Goal: Find specific page/section: Find specific page/section

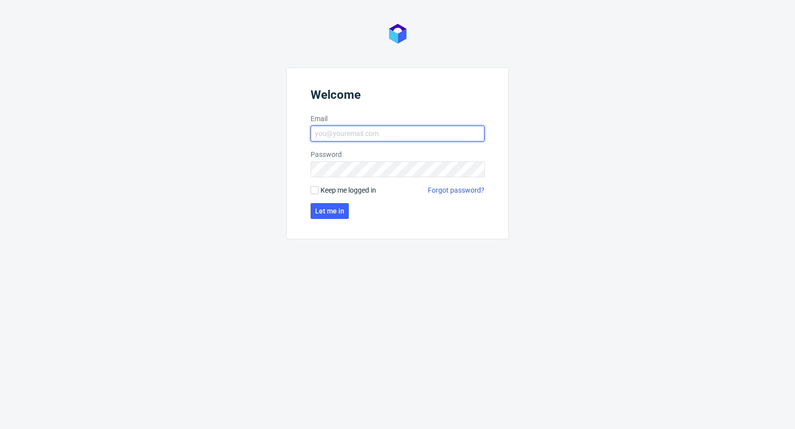
type input "michal.palasek@packhelp.com"
click at [335, 192] on span "Keep me logged in" at bounding box center [348, 190] width 56 height 10
click at [318, 192] on input "Keep me logged in" at bounding box center [315, 190] width 8 height 8
checkbox input "true"
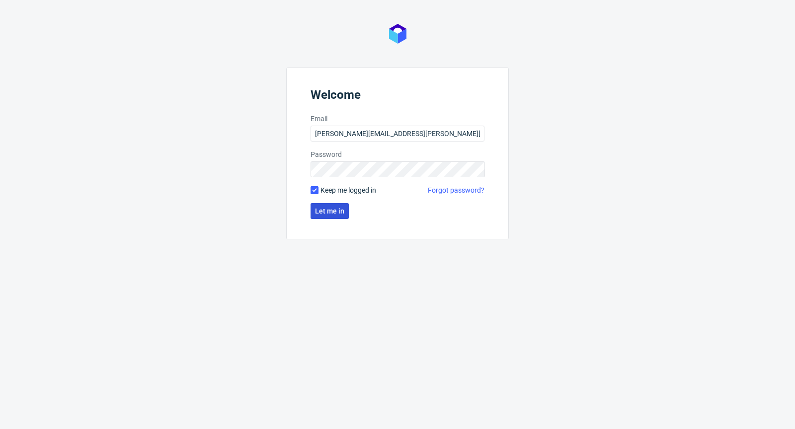
click at [328, 206] on button "Let me in" at bounding box center [330, 211] width 38 height 16
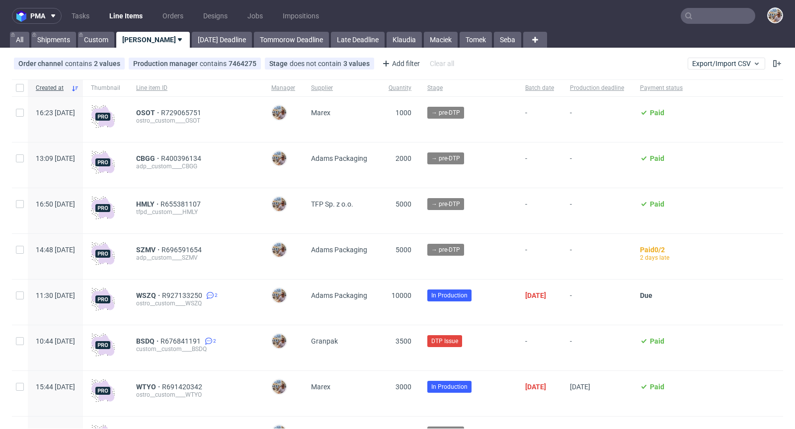
click at [691, 20] on input "text" at bounding box center [718, 16] width 75 height 16
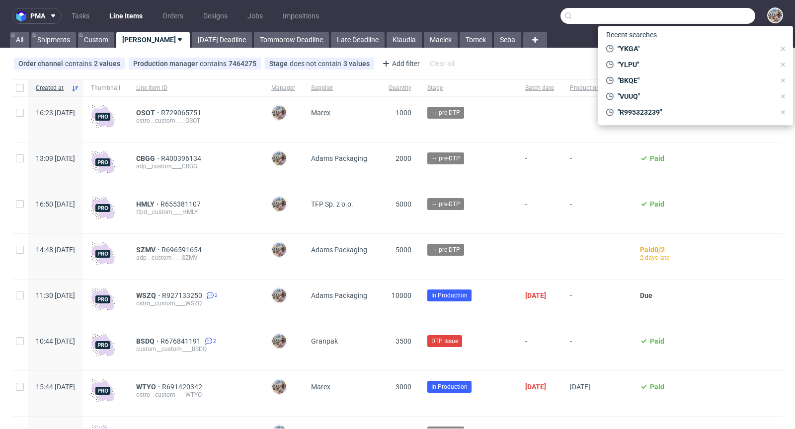
paste input "ZXUU"
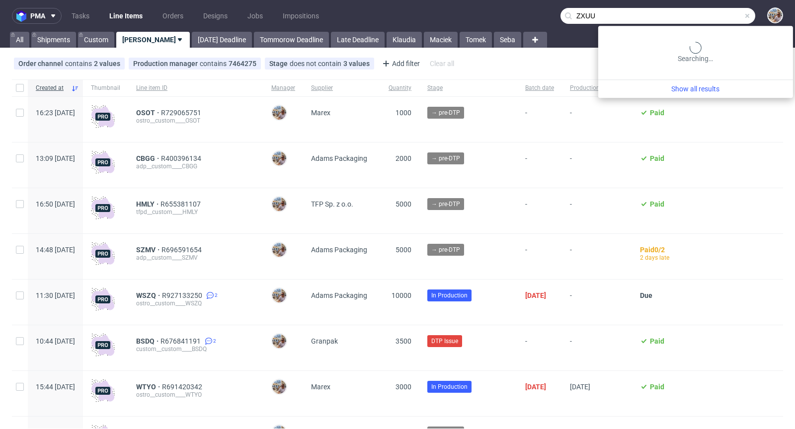
type input "ZXUU"
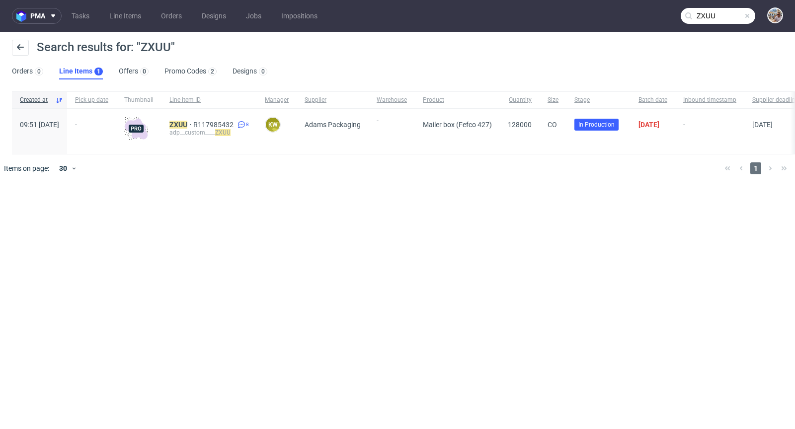
click at [748, 13] on span at bounding box center [747, 16] width 8 height 8
click at [743, 14] on input "text" at bounding box center [718, 16] width 75 height 16
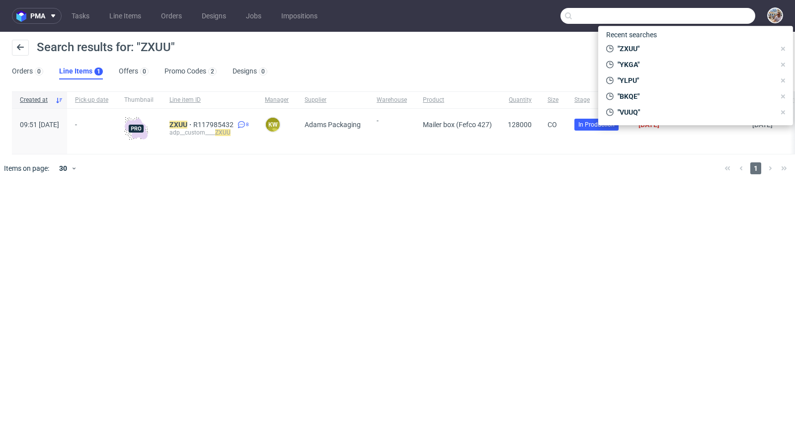
paste input "ZQSL"
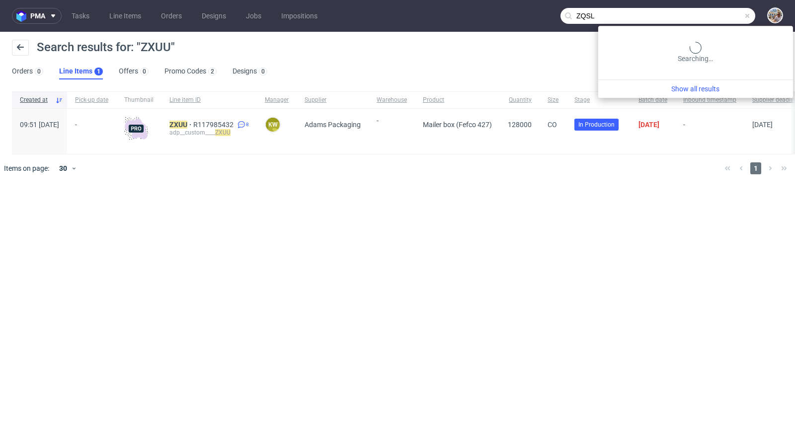
type input "ZQSL"
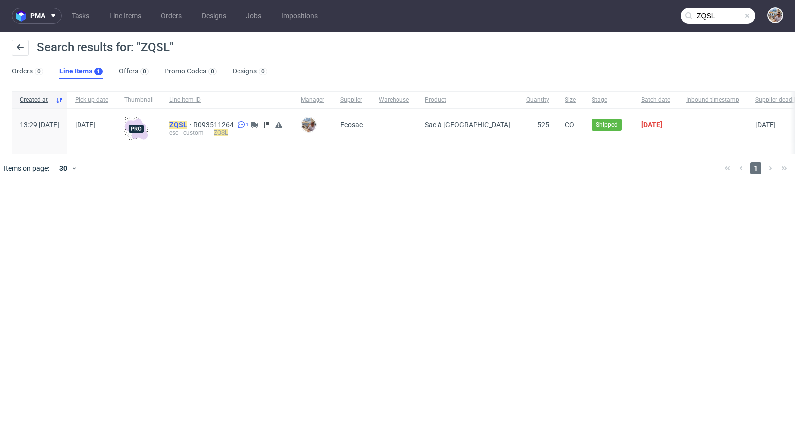
click at [187, 121] on mark "ZQSL" at bounding box center [178, 125] width 18 height 8
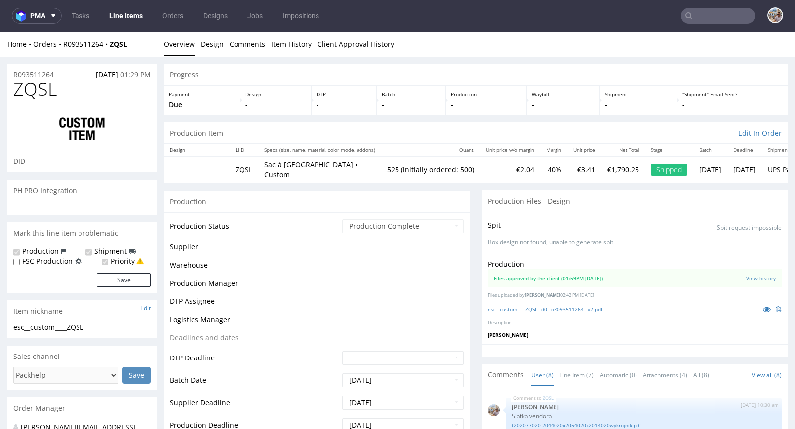
scroll to position [157, 0]
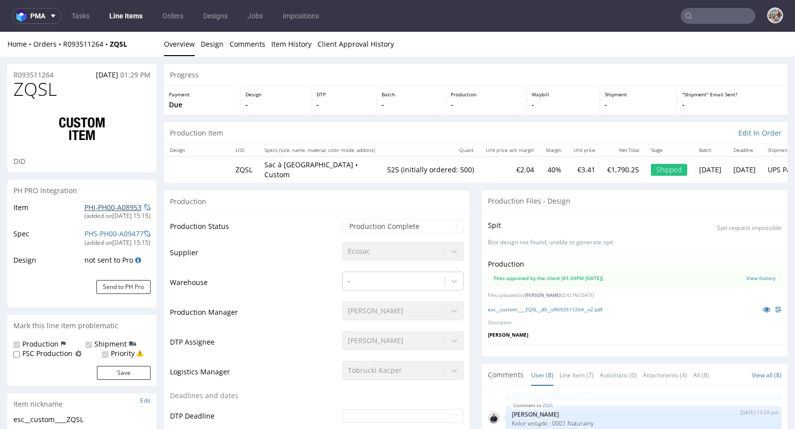
click at [122, 209] on link "PHI-PH00-A08953" at bounding box center [112, 207] width 57 height 9
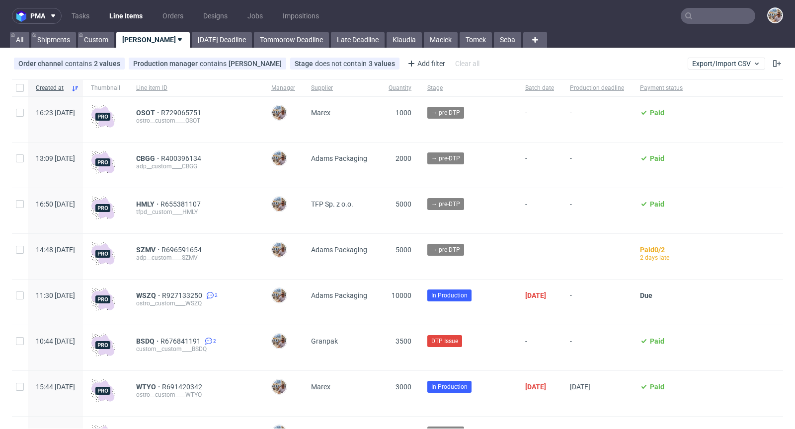
click at [715, 18] on input "text" at bounding box center [718, 16] width 75 height 16
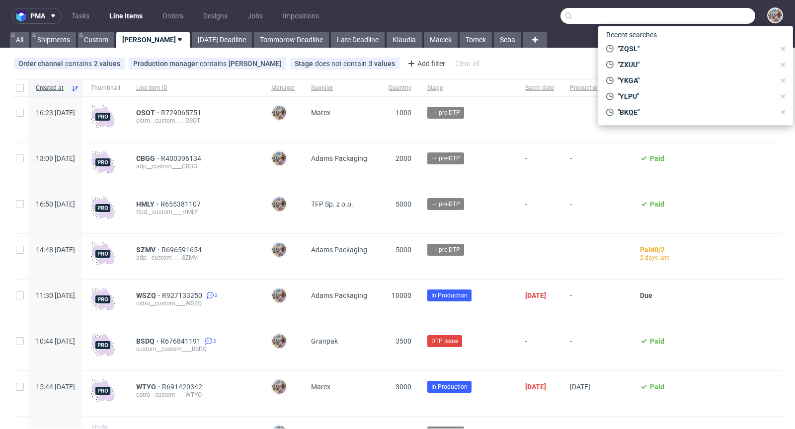
paste input "VZZU"
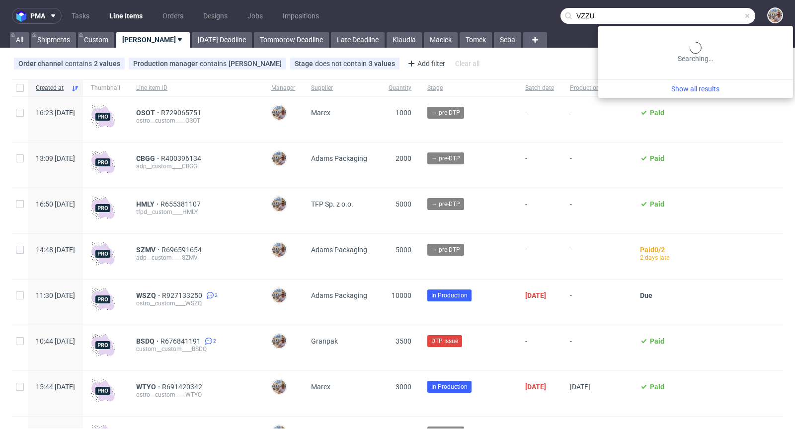
type input "VZZU"
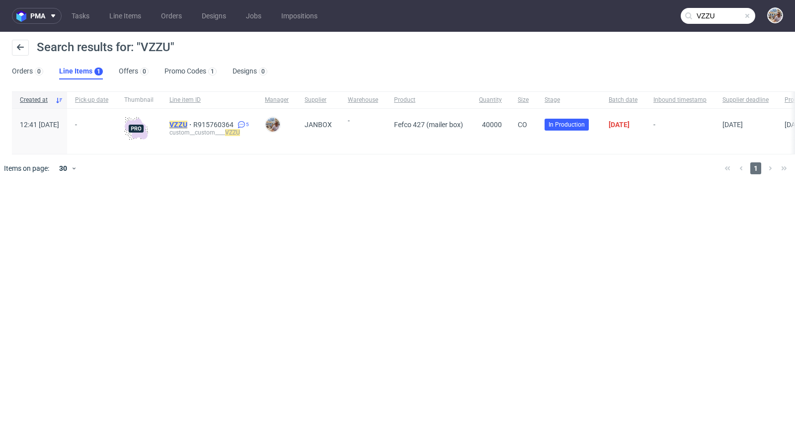
click at [187, 122] on mark "VZZU" at bounding box center [178, 125] width 18 height 8
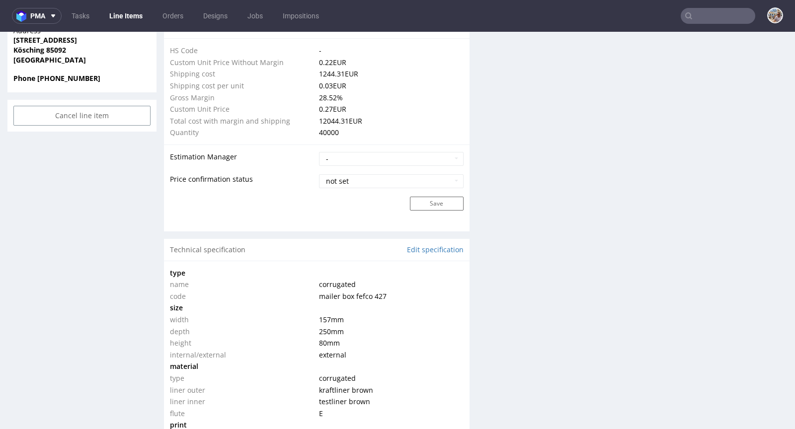
scroll to position [562, 0]
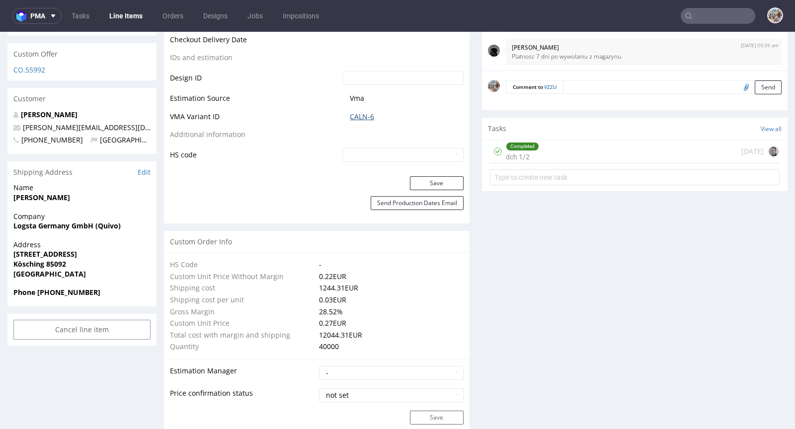
click at [357, 113] on link "CALN-6" at bounding box center [362, 117] width 24 height 10
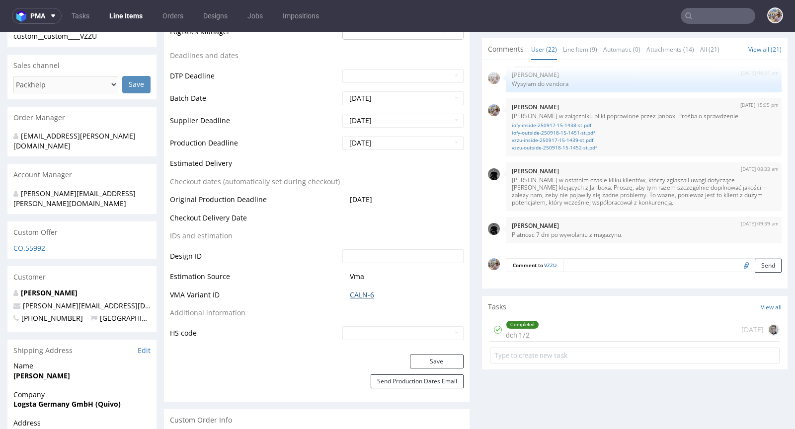
scroll to position [339, 0]
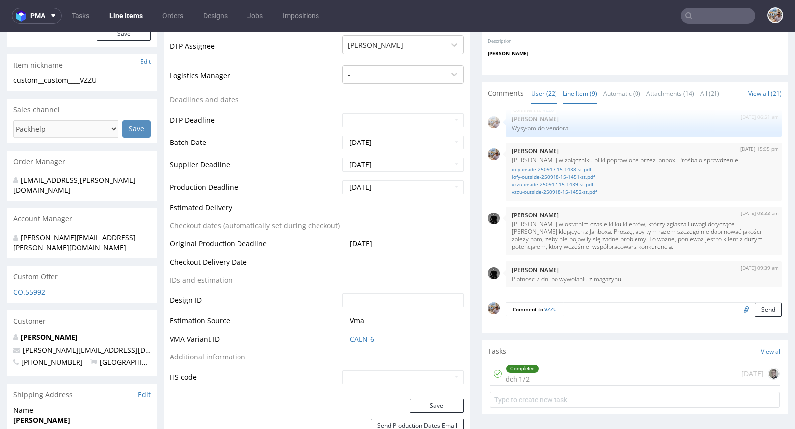
click at [571, 88] on link "Line Item (9)" at bounding box center [580, 93] width 34 height 21
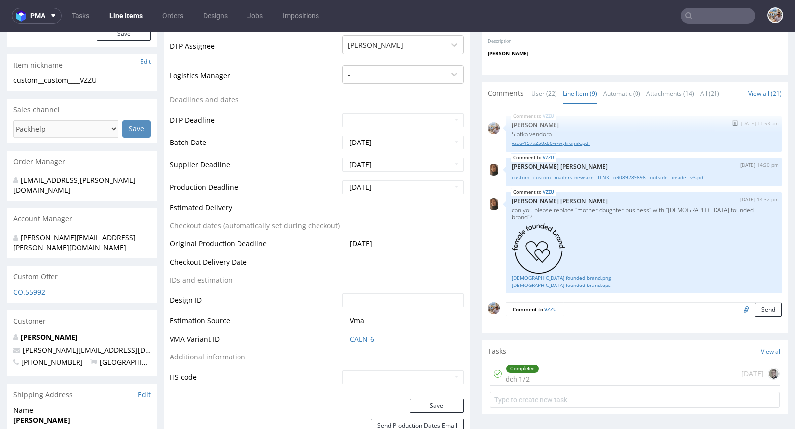
click at [553, 145] on link "vzzu-157x250x80-e-wykrojnik.pdf" at bounding box center [644, 143] width 264 height 7
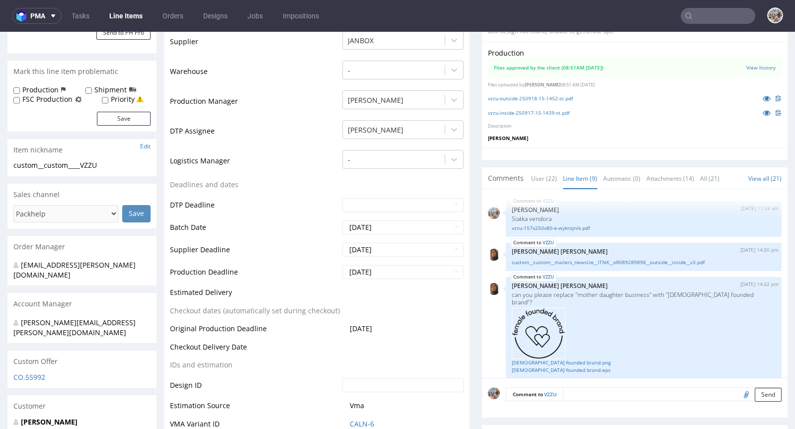
scroll to position [381, 0]
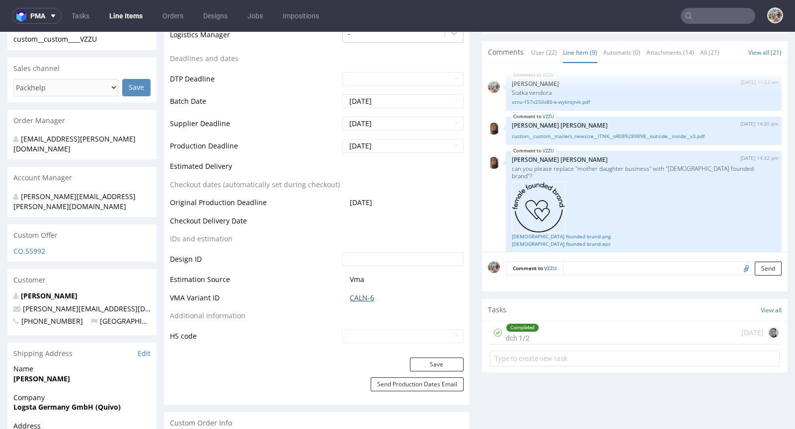
click at [361, 297] on link "CALN-6" at bounding box center [362, 298] width 24 height 10
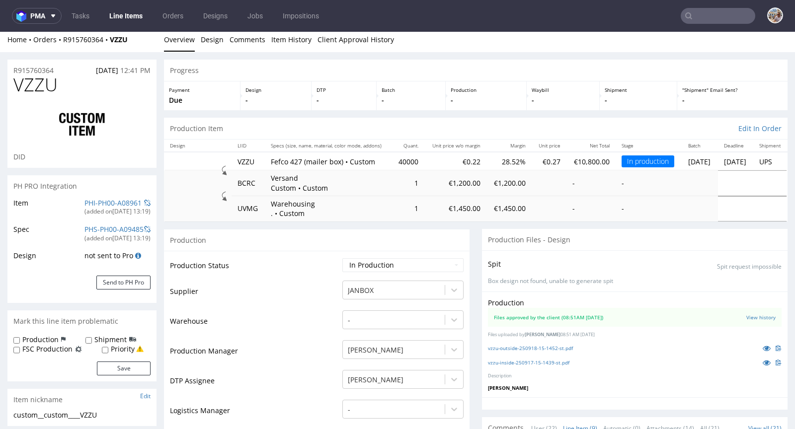
scroll to position [0, 0]
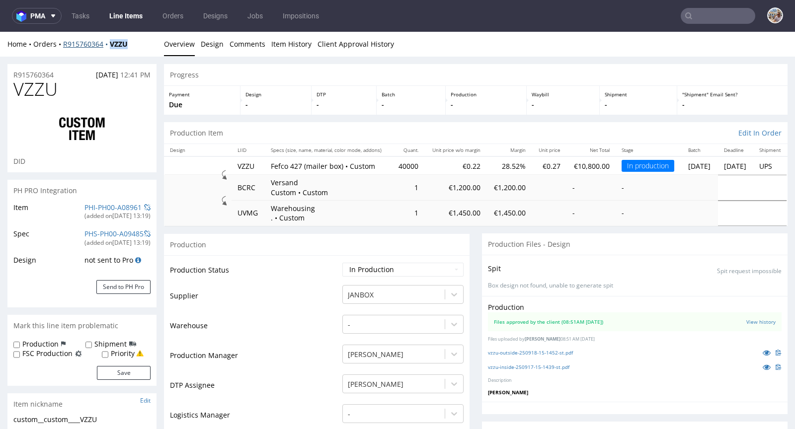
drag, startPoint x: 143, startPoint y: 45, endPoint x: 110, endPoint y: 44, distance: 33.3
click at [110, 44] on div "Home Orders R915760364 VZZU" at bounding box center [81, 44] width 149 height 10
copy strong "VZZU"
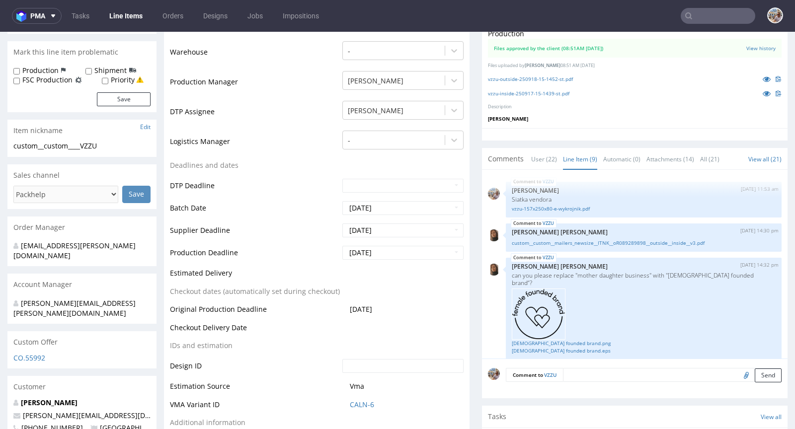
scroll to position [281, 0]
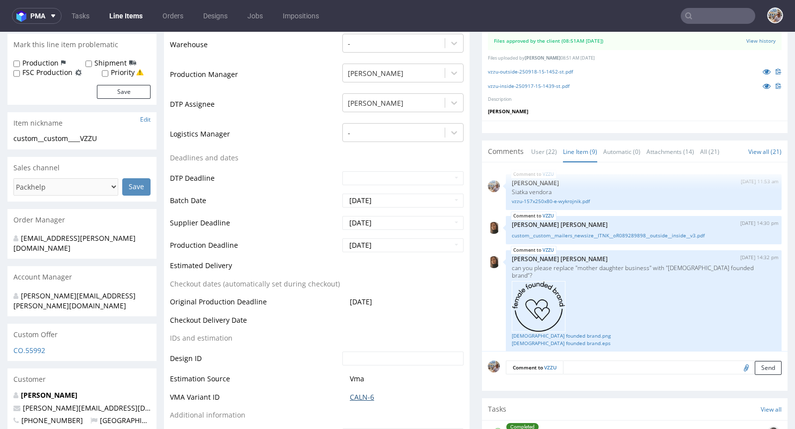
click at [362, 392] on link "CALN-6" at bounding box center [362, 397] width 24 height 10
click at [557, 198] on link "vzzu-157x250x80-e-wykrojnik.pdf" at bounding box center [644, 201] width 264 height 7
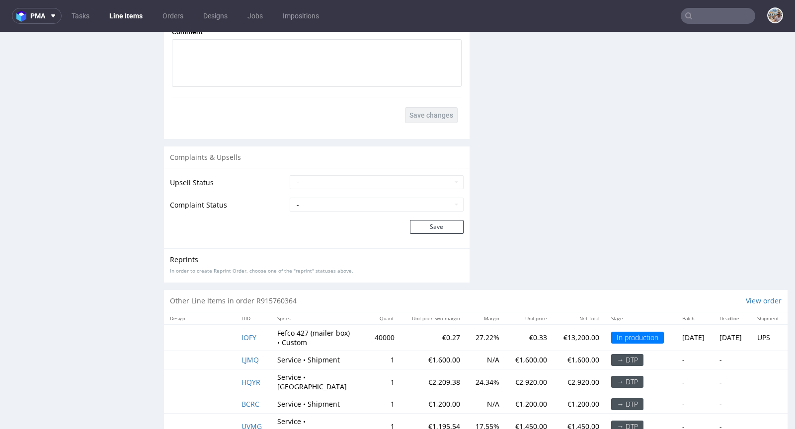
scroll to position [1842, 0]
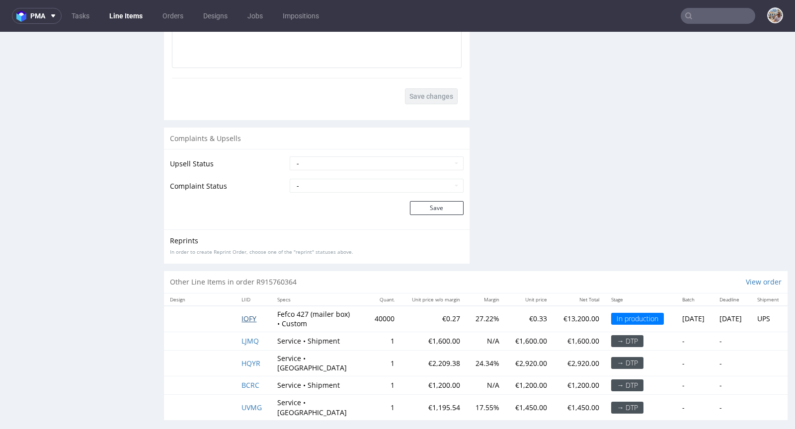
click at [249, 315] on span "IOFY" at bounding box center [248, 318] width 15 height 9
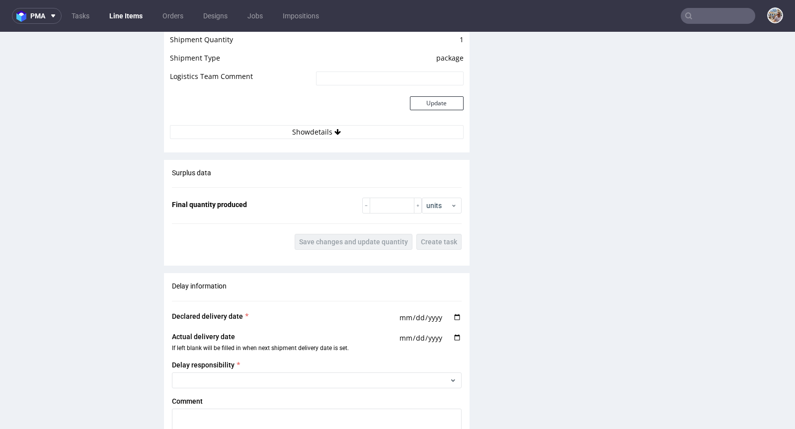
scroll to position [1842, 0]
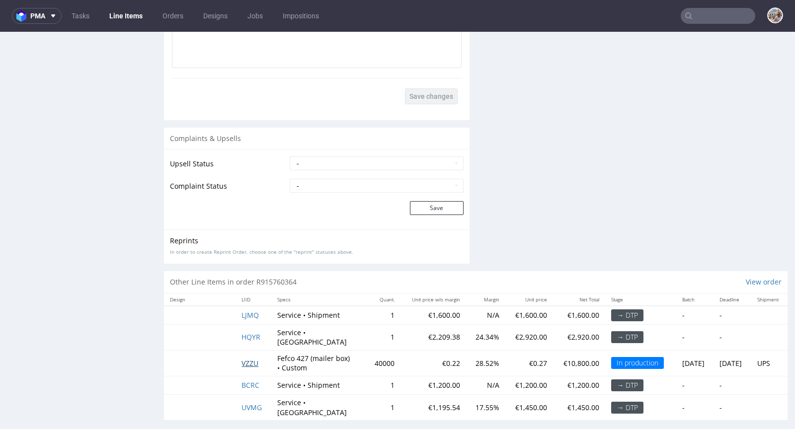
click at [245, 359] on span "VZZU" at bounding box center [249, 363] width 17 height 9
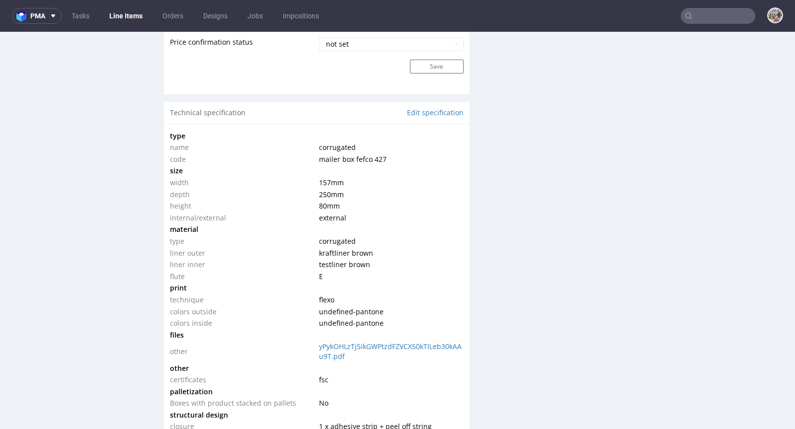
scroll to position [916, 0]
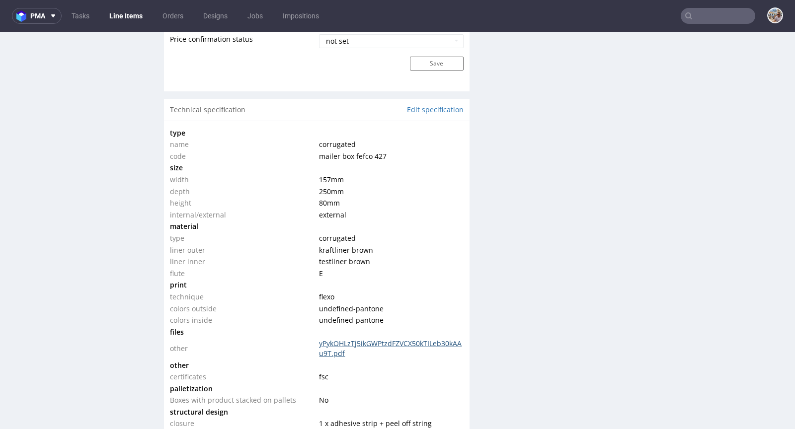
click at [390, 339] on link "yPykOHLzTj5ikGWPtzdFZVCX50kTILeb30kAAu9T.pdf" at bounding box center [390, 348] width 143 height 19
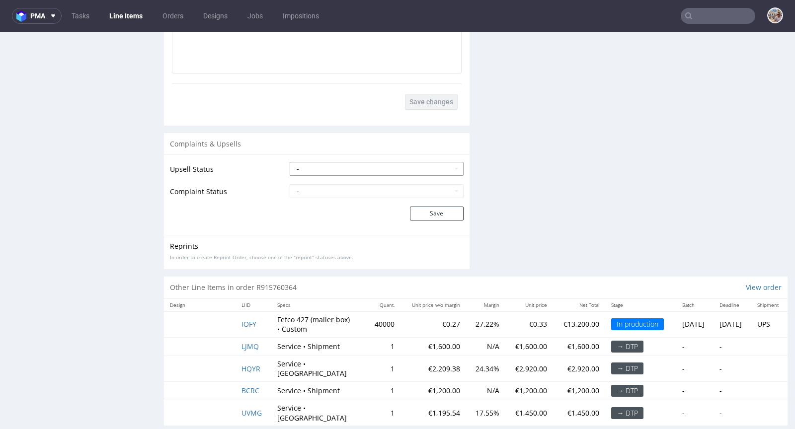
scroll to position [1842, 0]
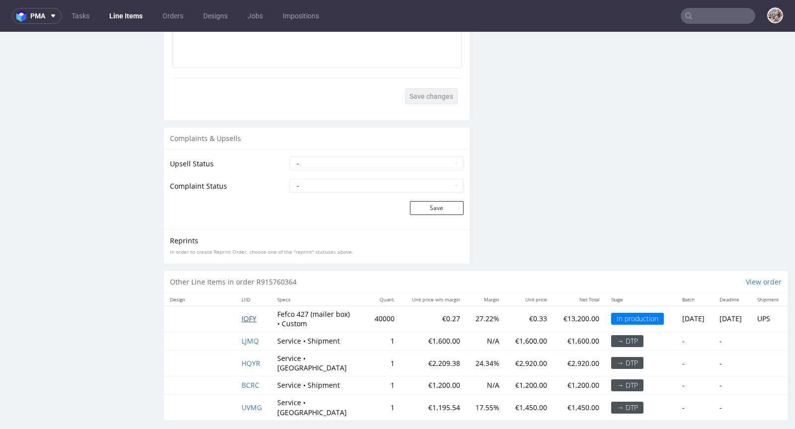
click at [241, 315] on span "IOFY" at bounding box center [248, 318] width 15 height 9
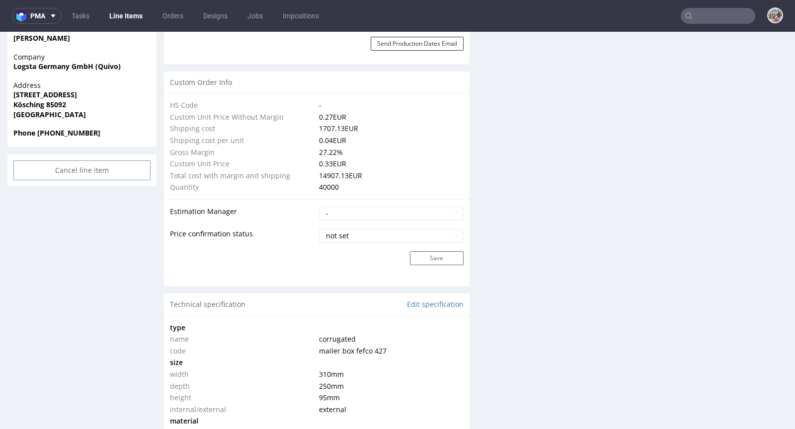
scroll to position [950, 0]
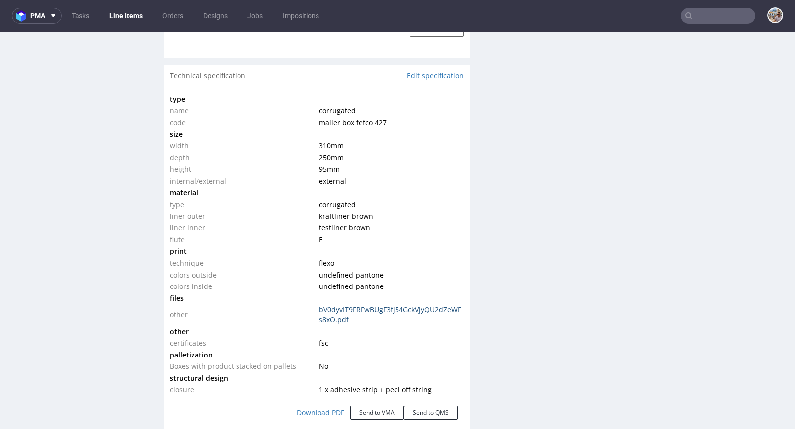
click at [382, 311] on link "bV0dyvIT9FRFwBUgF3fj54GckVjyQU2dZeWFs8xO.pdf" at bounding box center [390, 314] width 142 height 19
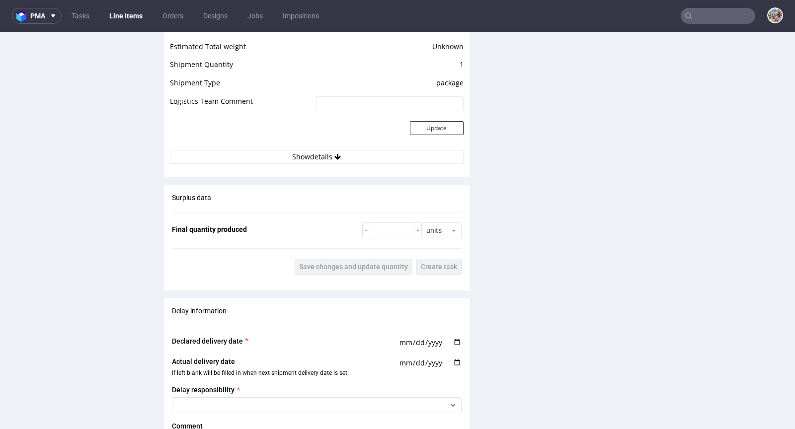
scroll to position [1842, 0]
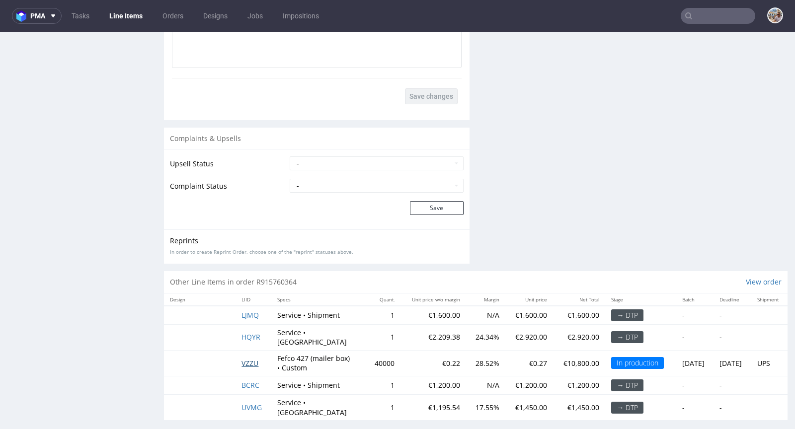
click at [247, 359] on span "VZZU" at bounding box center [249, 363] width 17 height 9
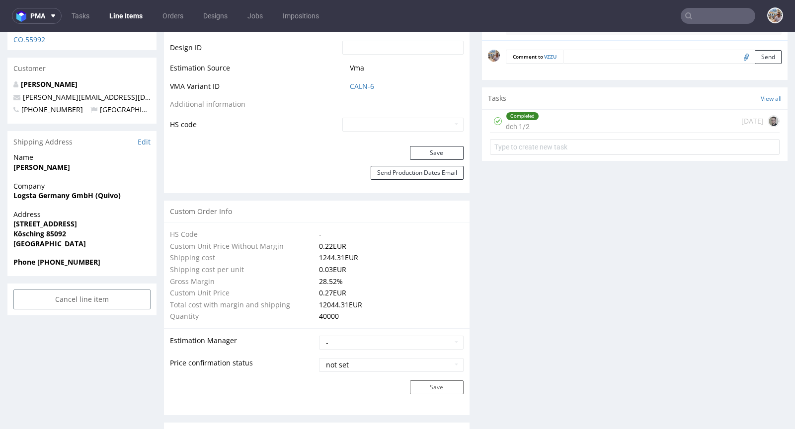
scroll to position [933, 0]
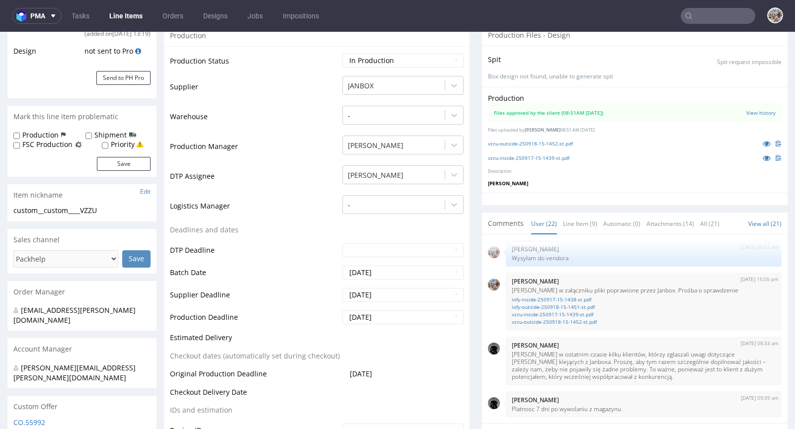
scroll to position [212, 0]
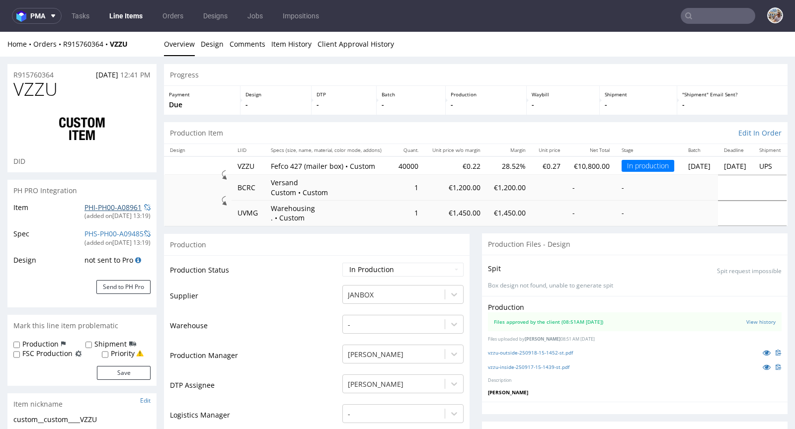
click at [92, 205] on link "PHI-PH00-A08961" at bounding box center [112, 207] width 57 height 9
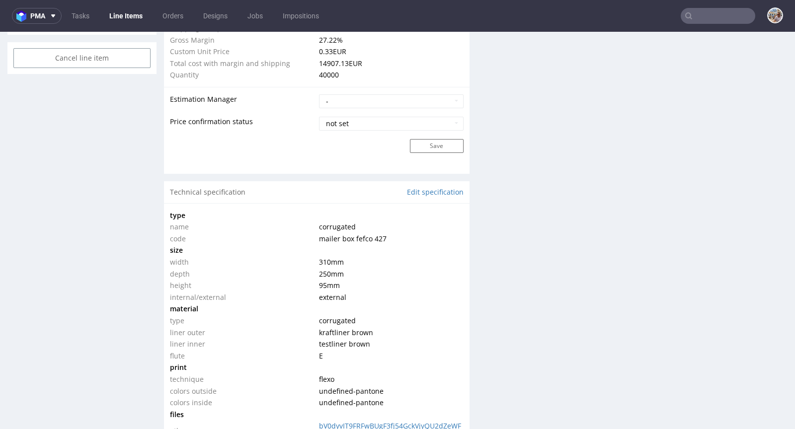
scroll to position [947, 0]
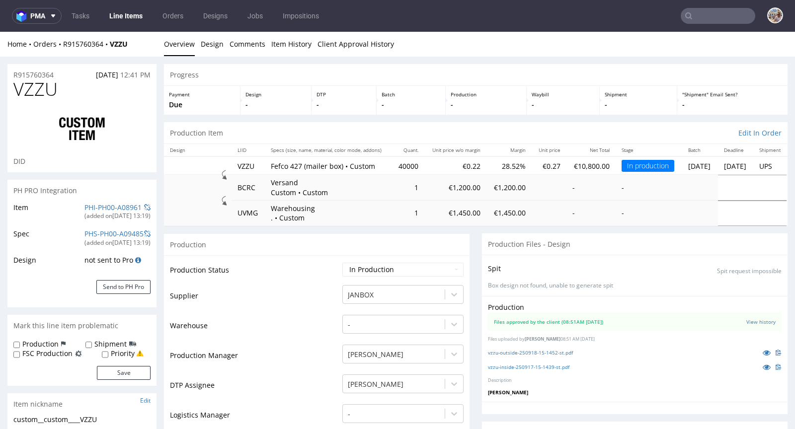
click at [110, 211] on div "PHI-PH00-A08961" at bounding box center [112, 208] width 57 height 10
click at [109, 207] on link "PHI-PH00-A08961" at bounding box center [112, 207] width 57 height 9
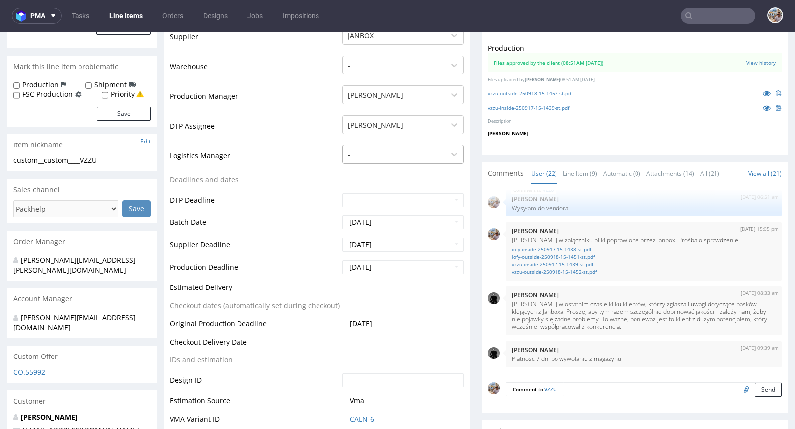
scroll to position [306, 0]
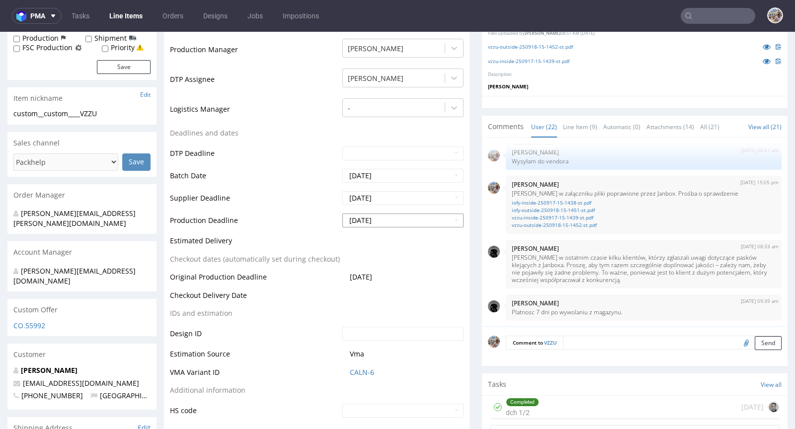
click at [403, 216] on input "2025-10-20" at bounding box center [402, 221] width 121 height 14
click at [288, 215] on td "Production Deadline" at bounding box center [255, 224] width 170 height 22
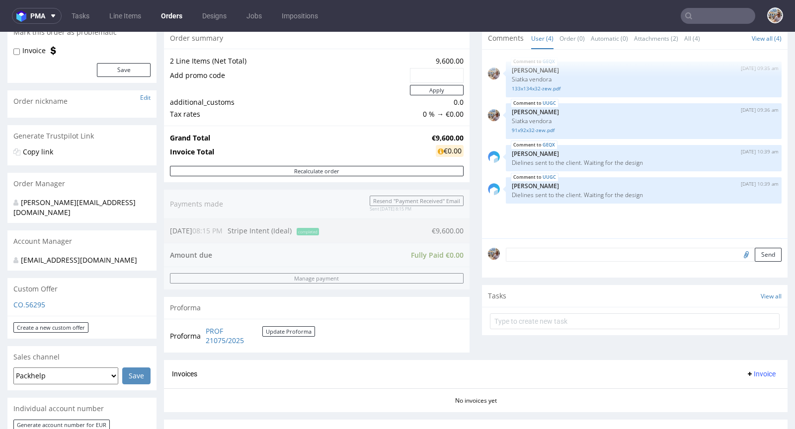
scroll to position [45, 0]
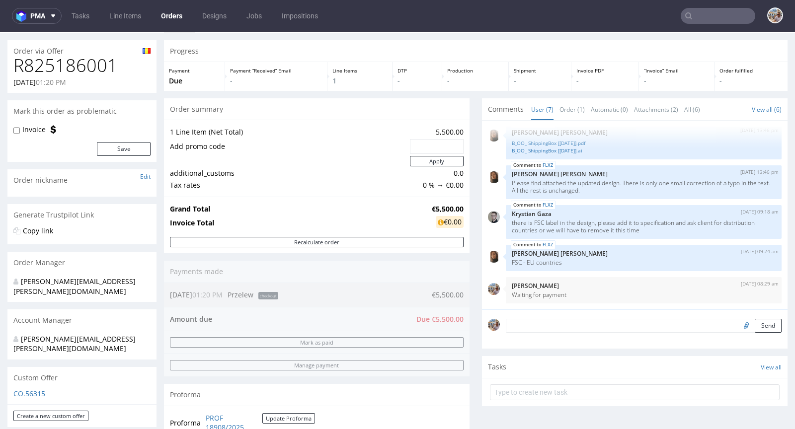
scroll to position [19, 0]
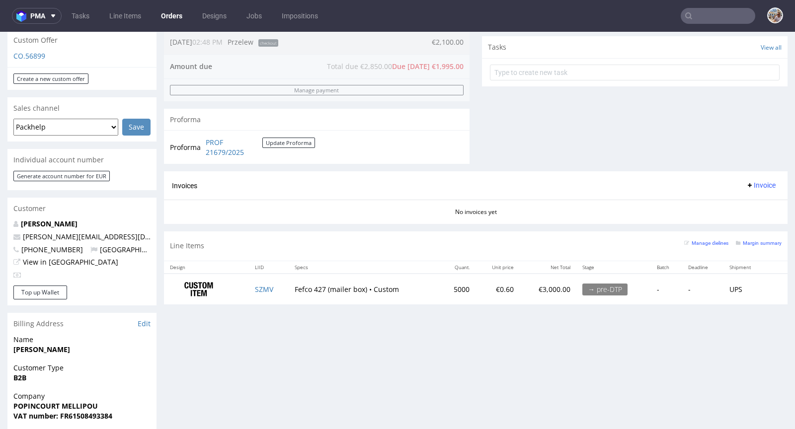
scroll to position [352, 0]
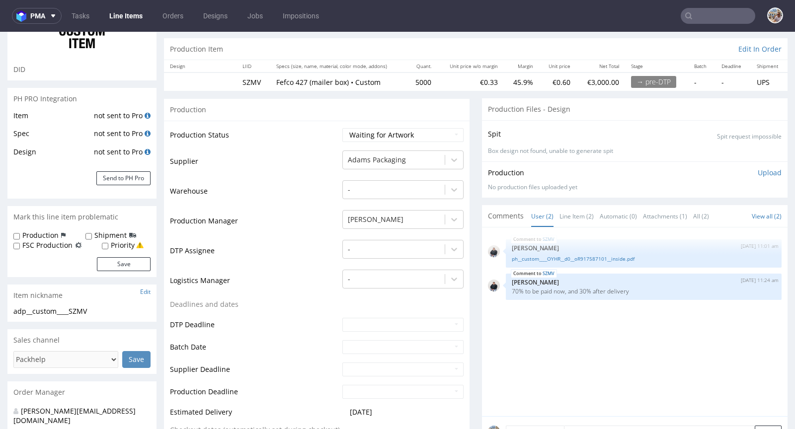
scroll to position [319, 0]
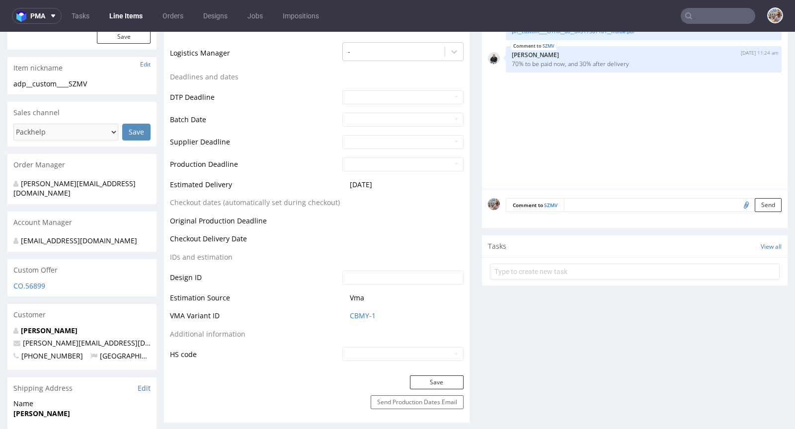
click at [572, 203] on textarea at bounding box center [673, 205] width 218 height 14
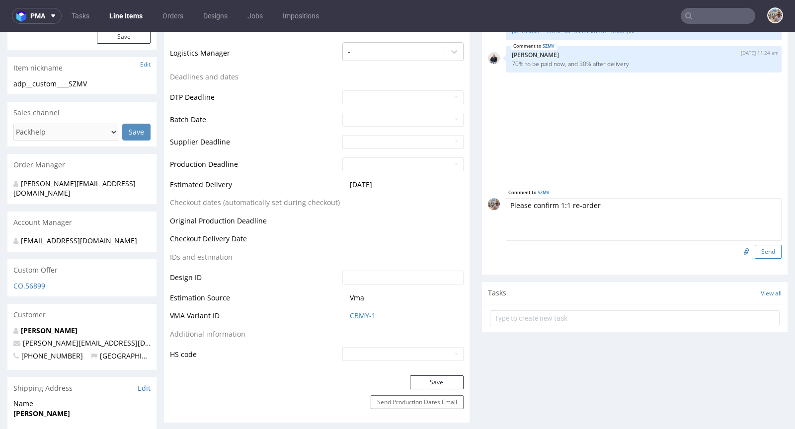
type textarea "Please confirm 1:1 re-order"
click at [761, 249] on button "Send" at bounding box center [768, 252] width 27 height 14
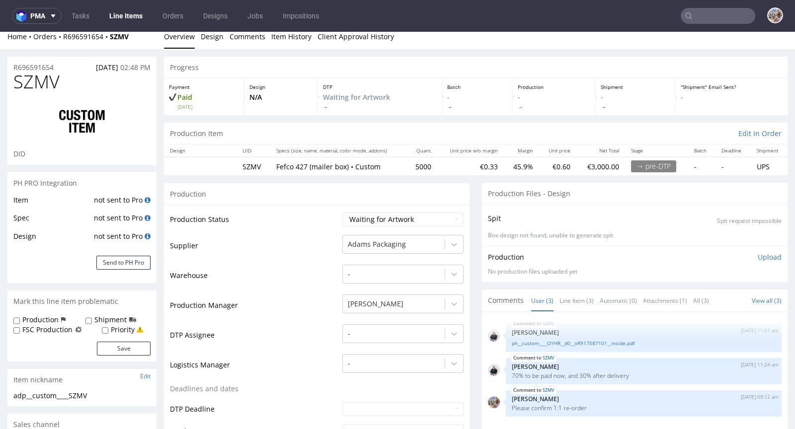
scroll to position [16, 0]
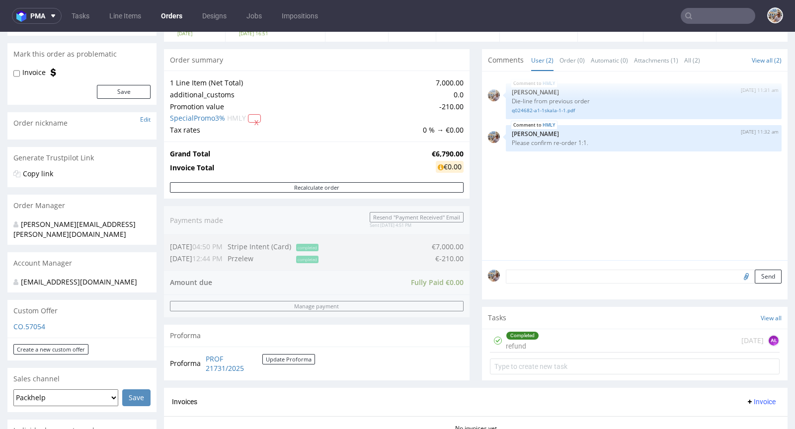
scroll to position [214, 0]
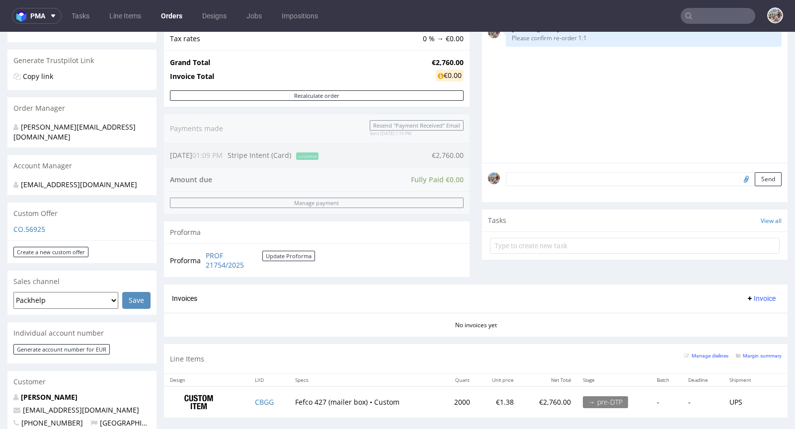
scroll to position [179, 0]
